Goal: Check status: Check status

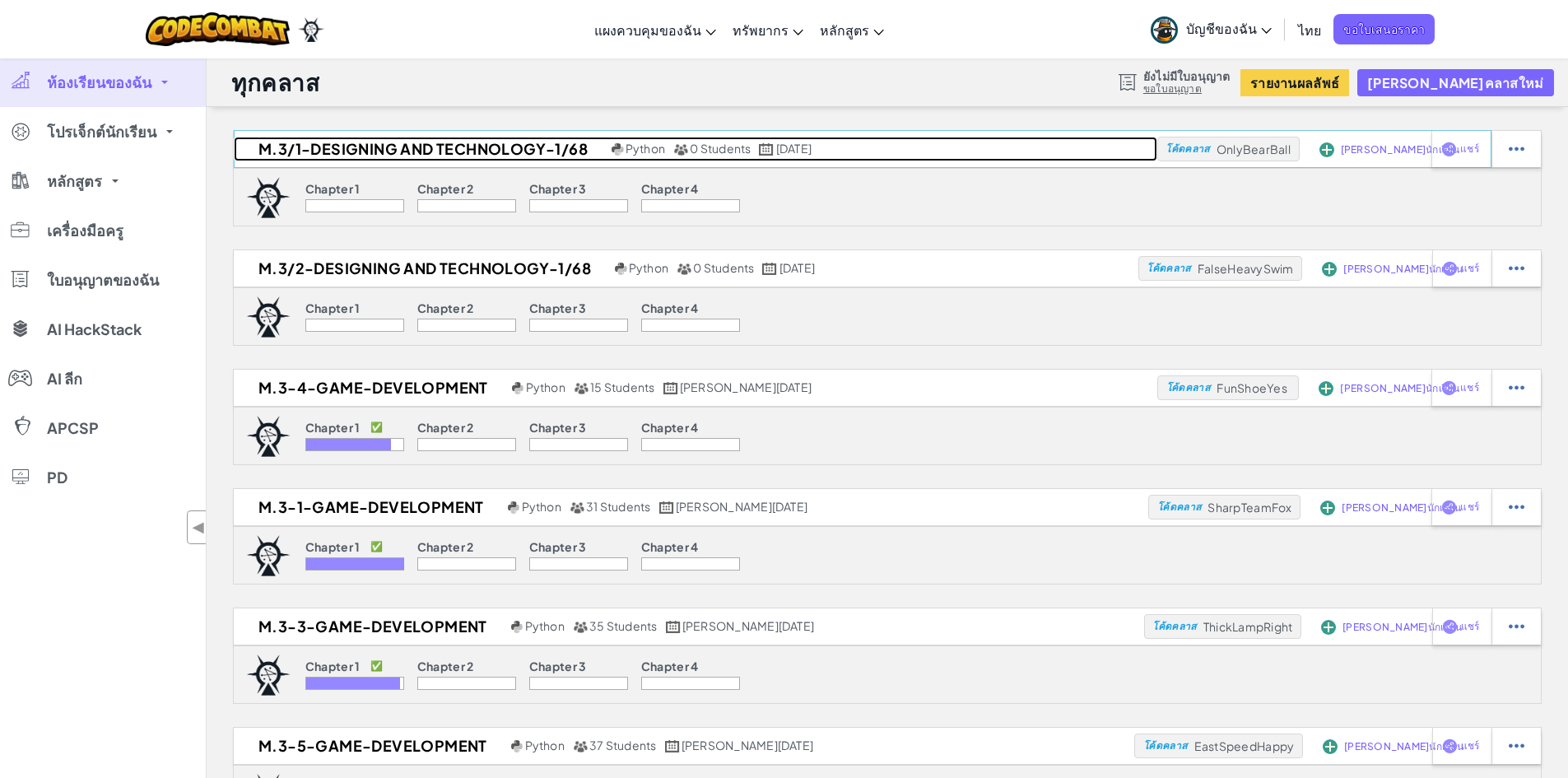
click at [514, 146] on h2 "M.3/1-Designing and Technology-1/68" at bounding box center [420, 149] width 373 height 24
